Goal: Register for event/course

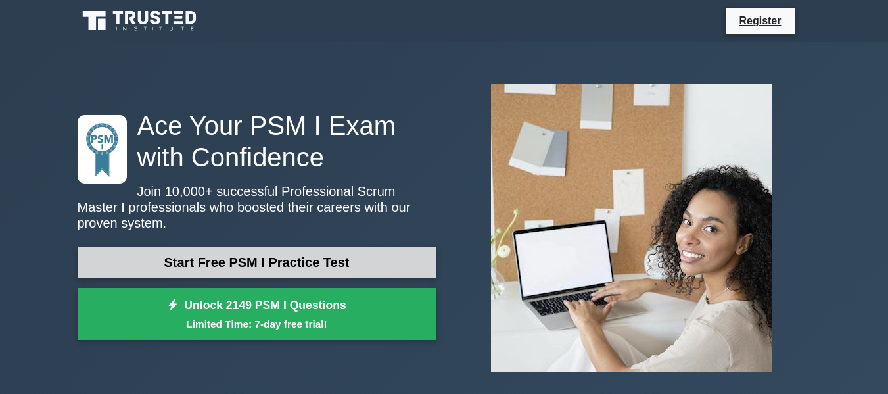
click at [294, 251] on link "Start Free PSM I Practice Test" at bounding box center [257, 262] width 359 height 32
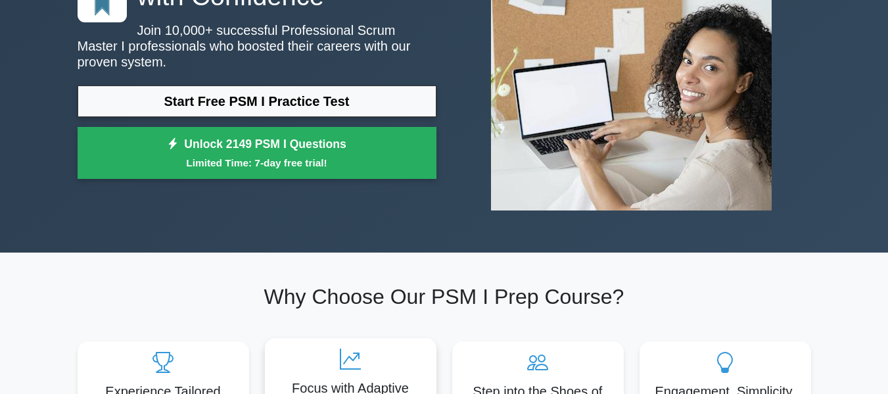
scroll to position [131, 0]
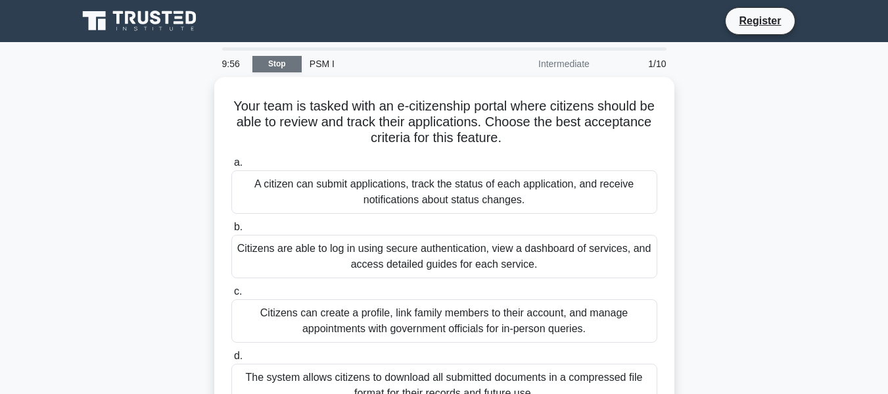
click at [285, 68] on link "Stop" at bounding box center [276, 64] width 49 height 16
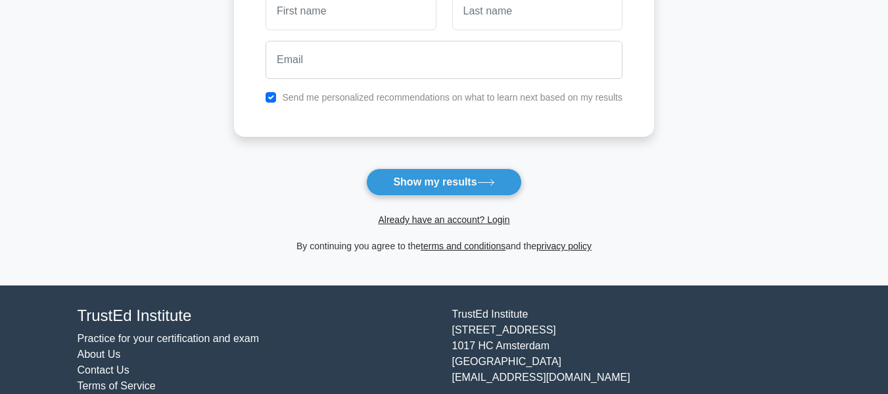
scroll to position [263, 0]
